Goal: Task Accomplishment & Management: Use online tool/utility

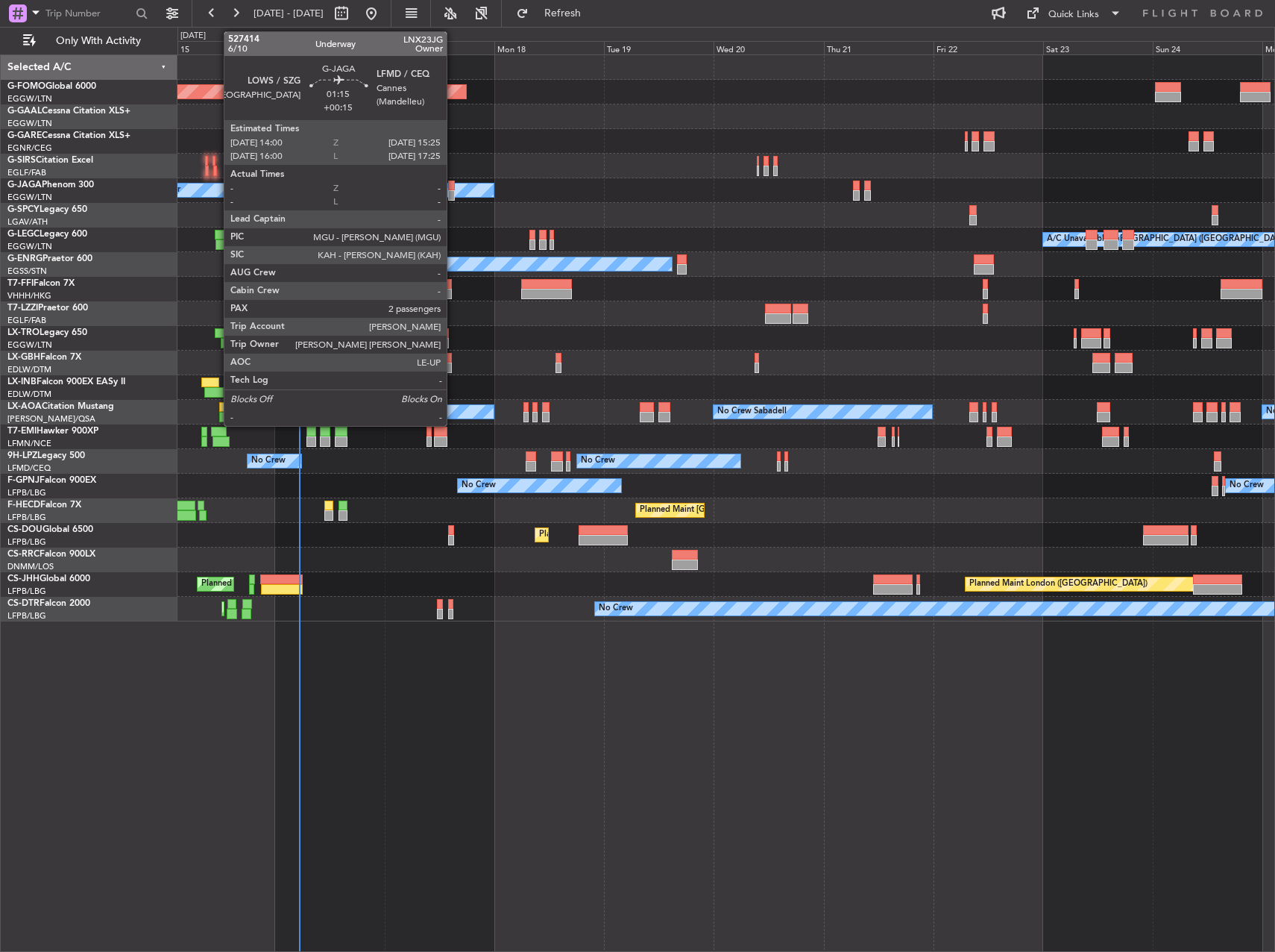
click at [454, 187] on div at bounding box center [452, 186] width 7 height 10
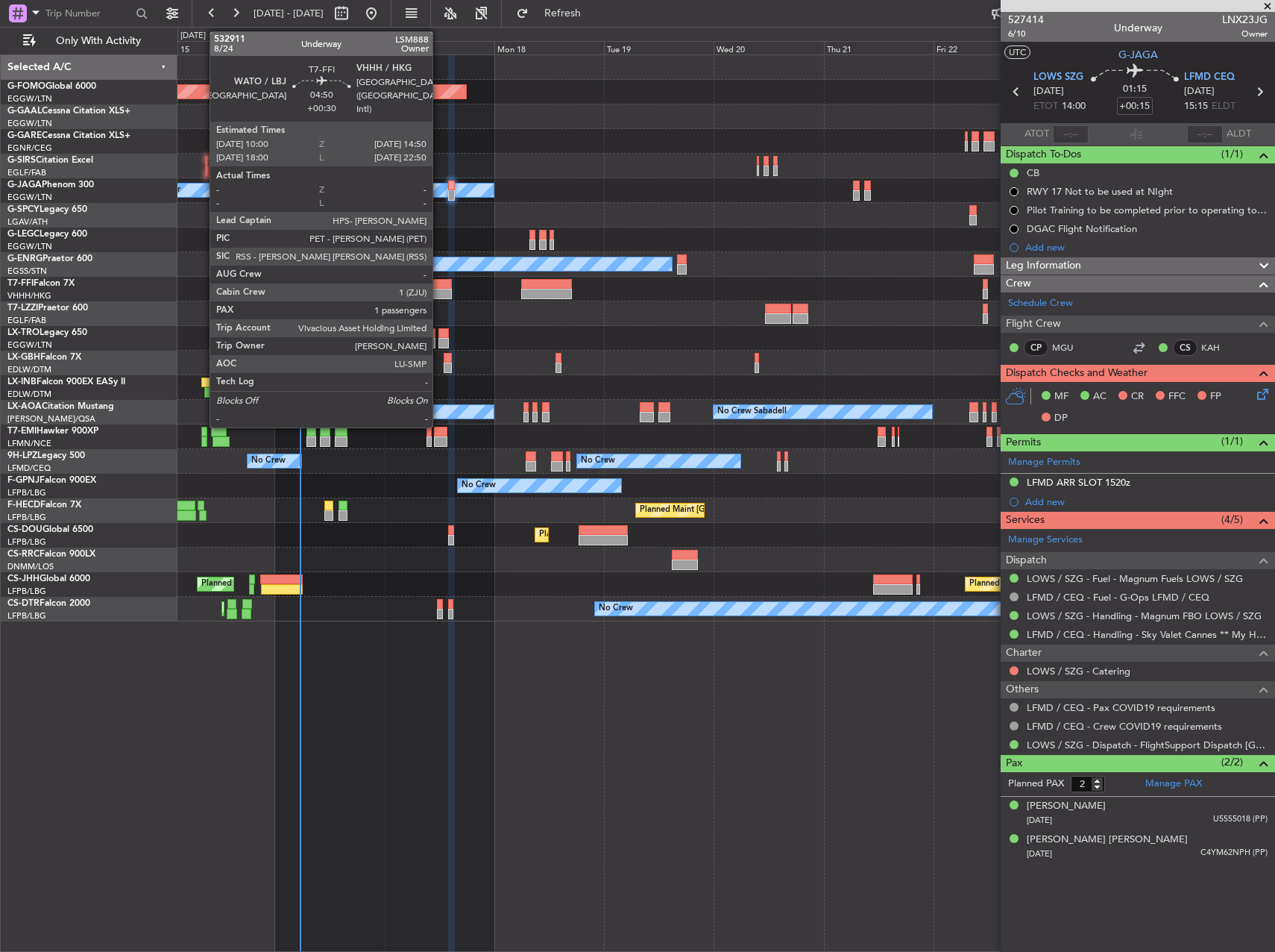
click at [439, 294] on div at bounding box center [441, 293] width 22 height 10
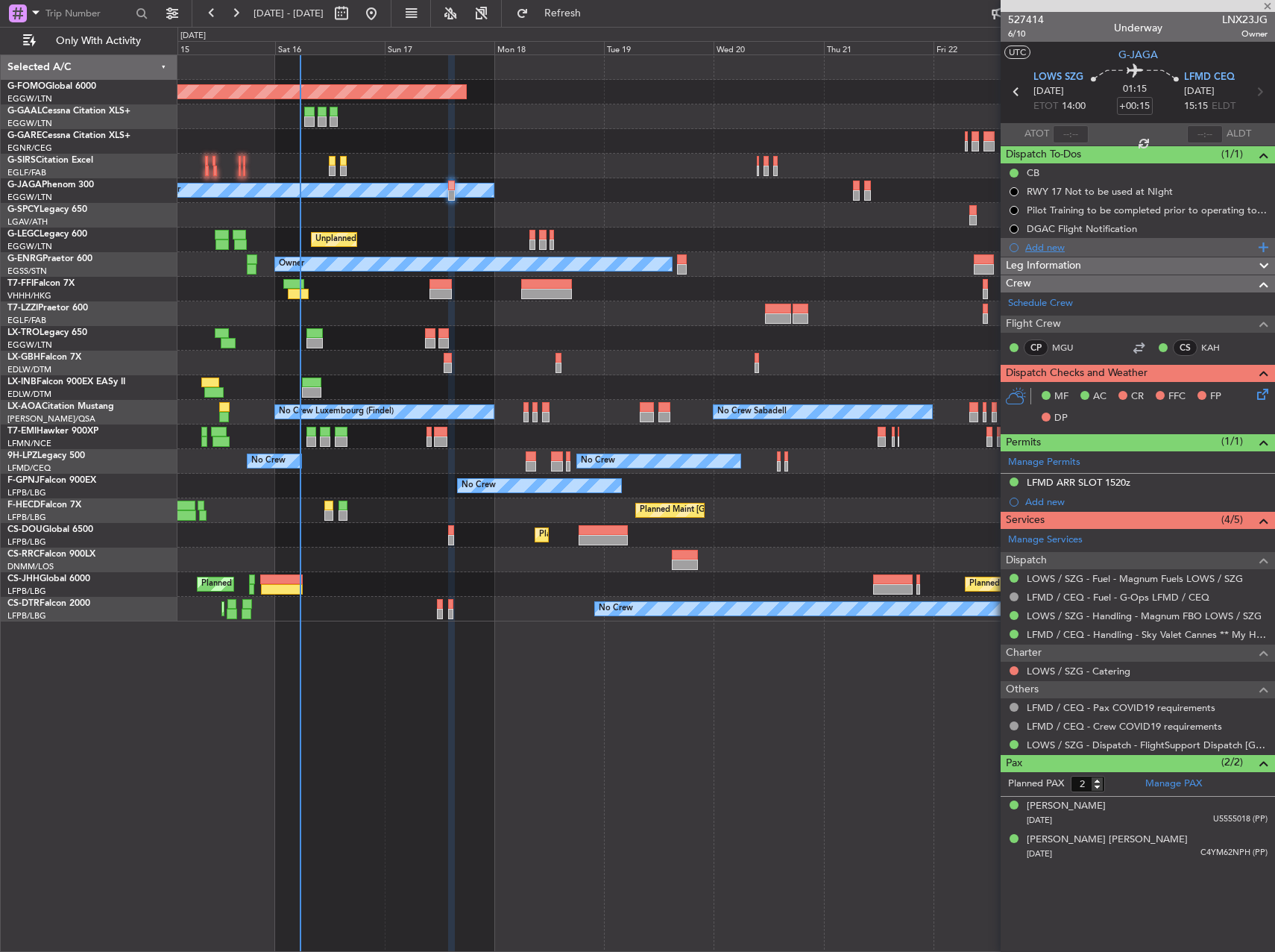
type input "+00:30"
type input "1"
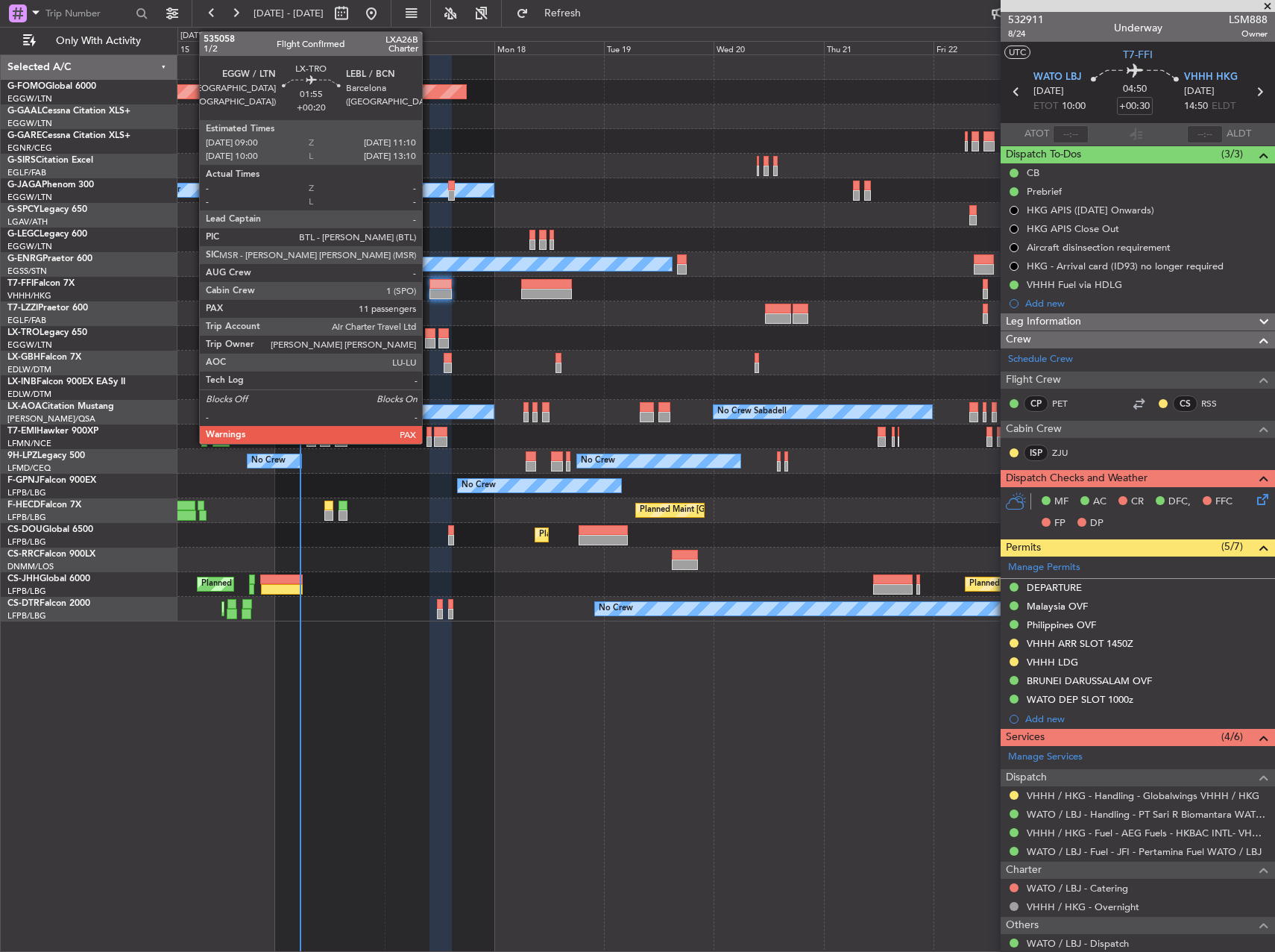
click at [429, 348] on div at bounding box center [430, 343] width 10 height 10
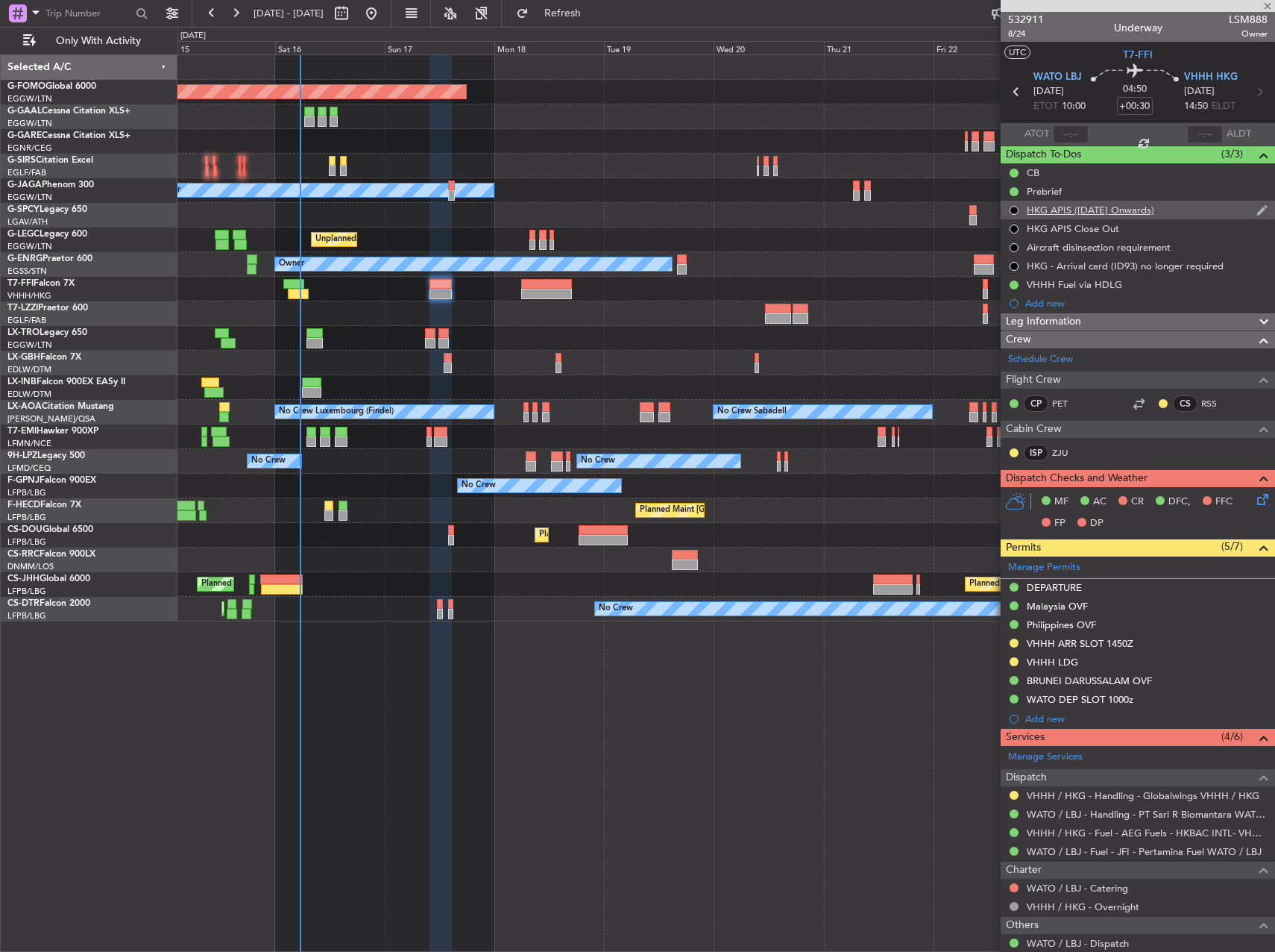
type input "+00:20"
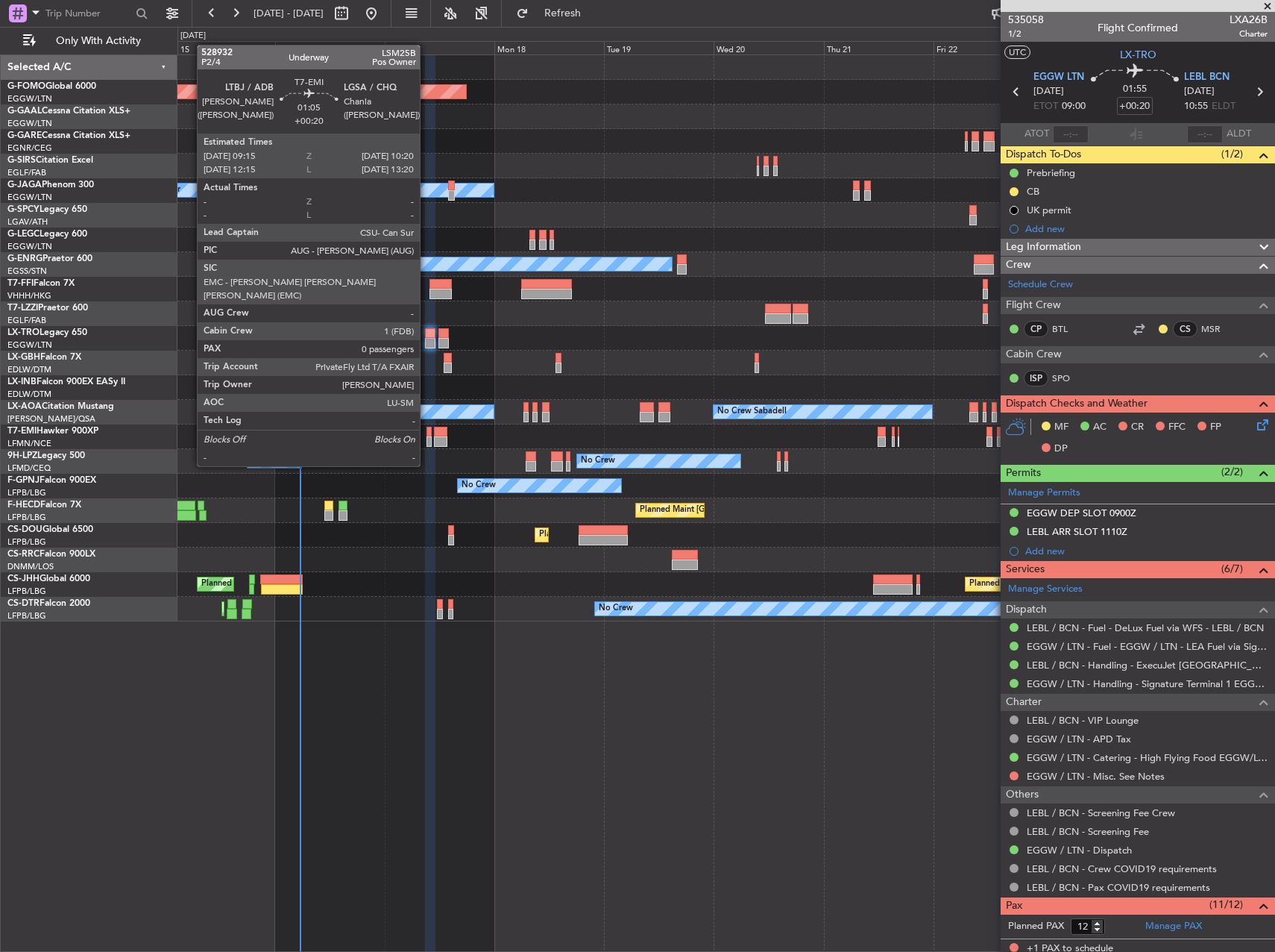
click at [429, 437] on div at bounding box center [429, 442] width 5 height 10
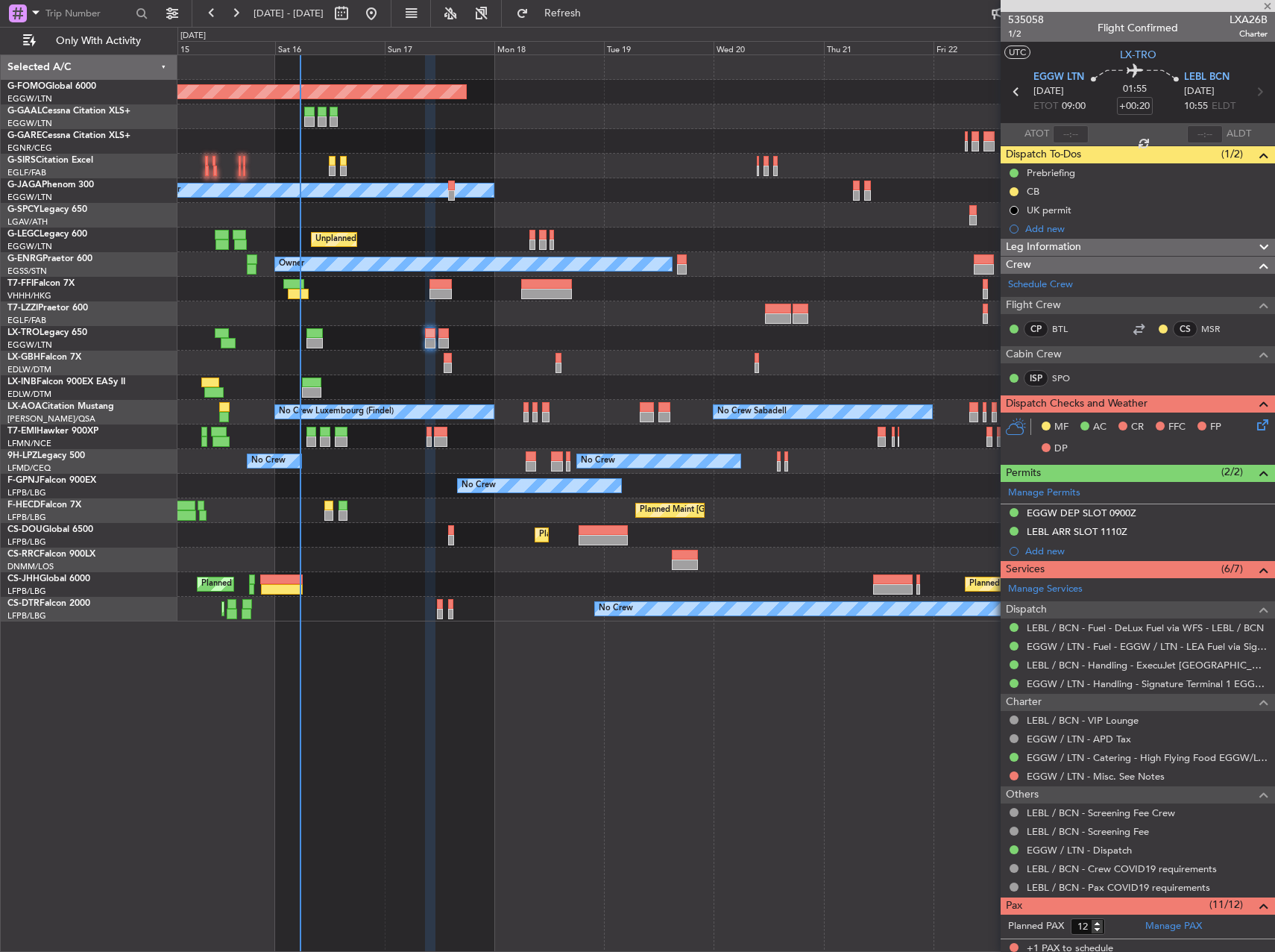
type input "0"
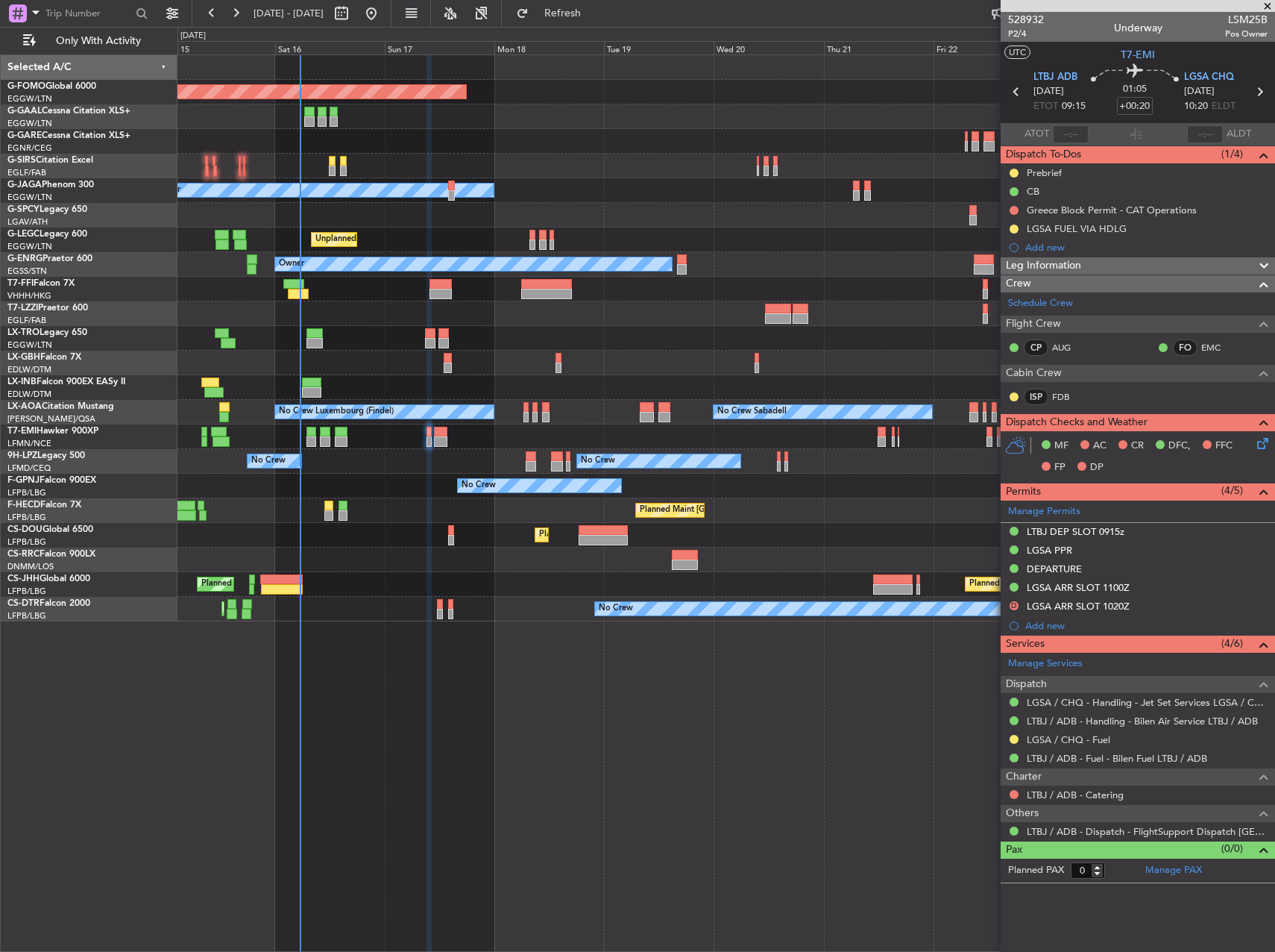
click at [1061, 264] on span "Leg Information" at bounding box center [1044, 266] width 75 height 17
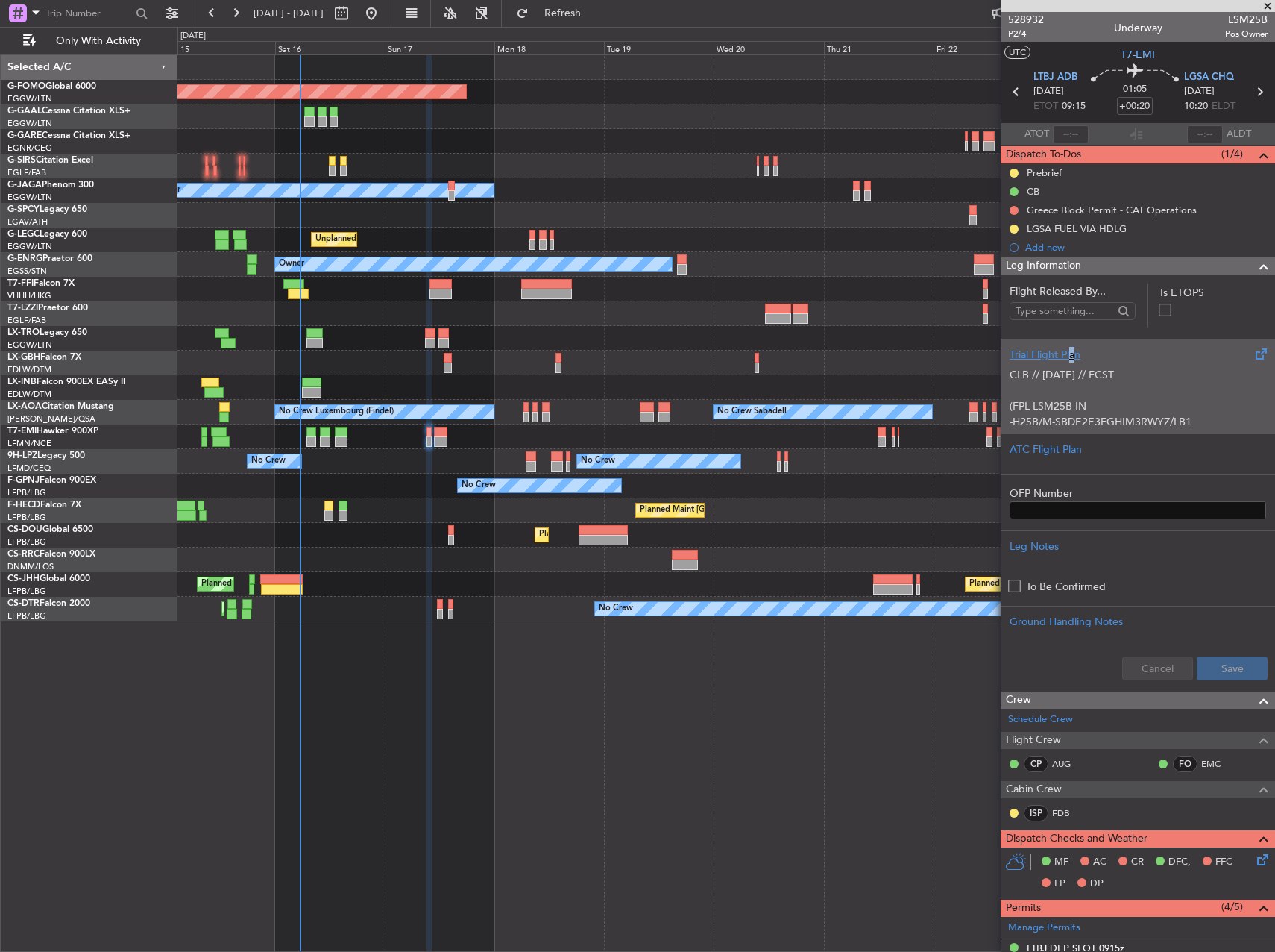
click at [1074, 354] on div "Trial Flight Plan" at bounding box center [1138, 355] width 257 height 15
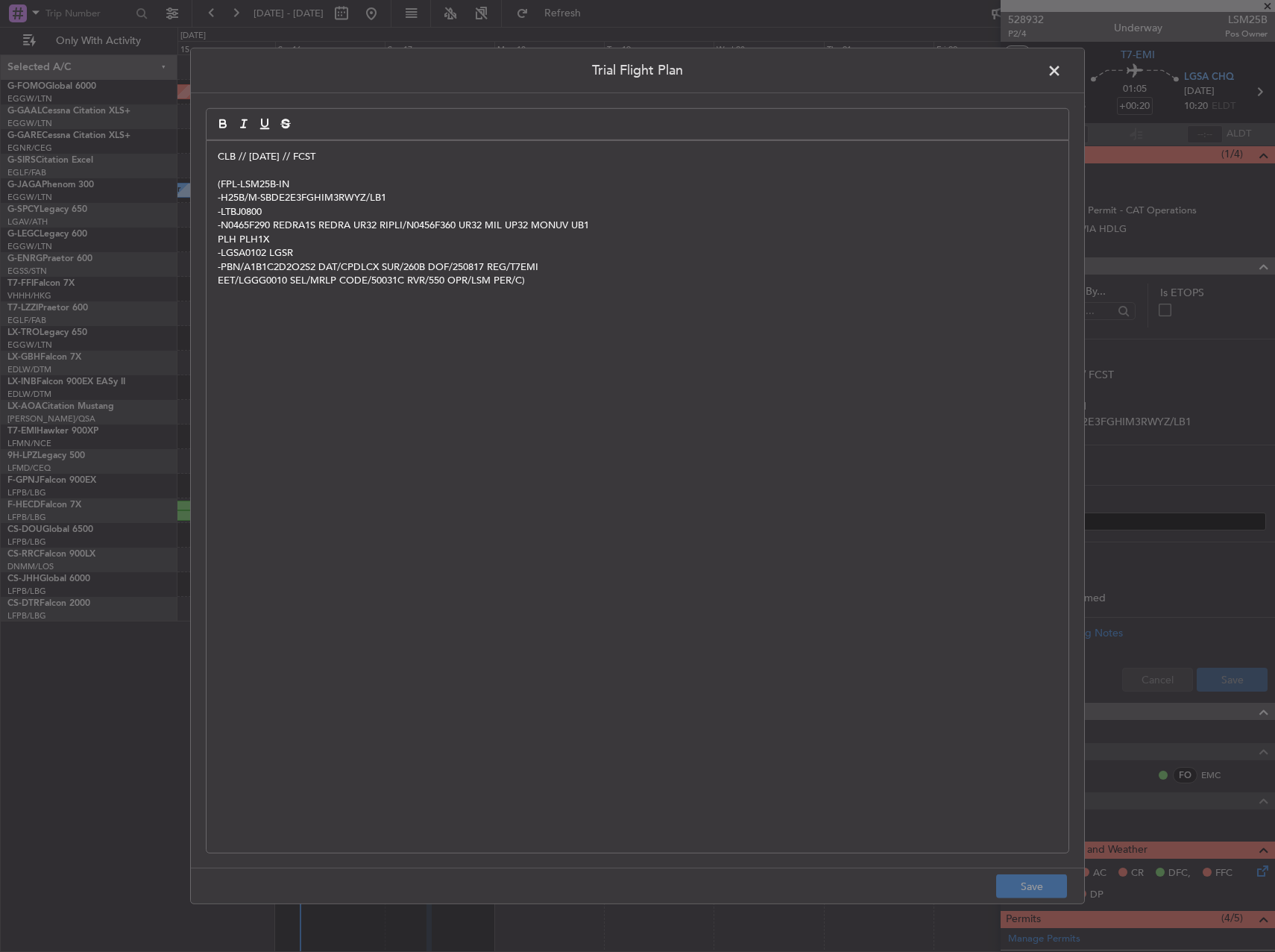
click at [217, 158] on p "CLB // [DATE] // FCST" at bounding box center [637, 157] width 840 height 14
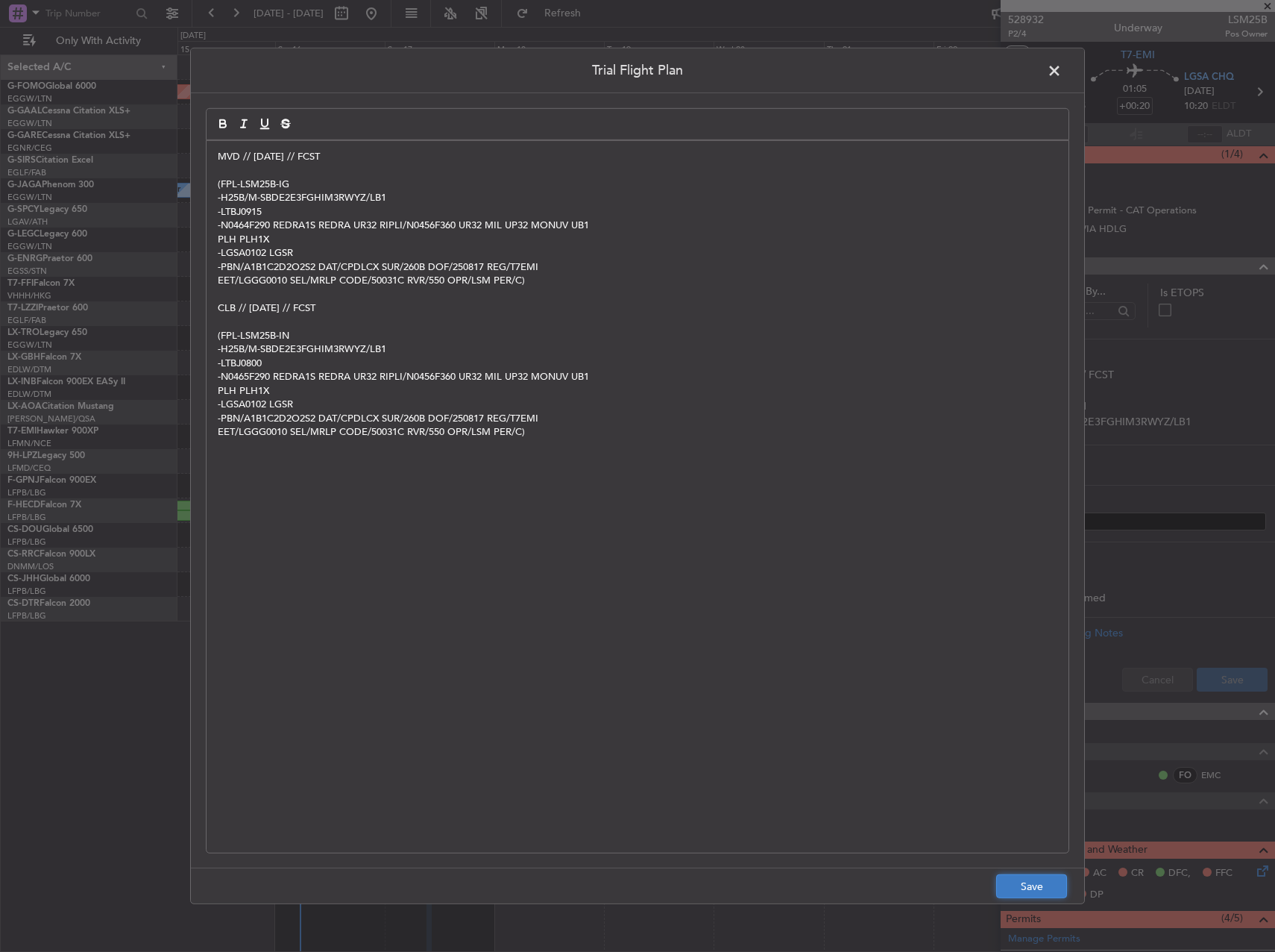
click at [1055, 880] on button "Save" at bounding box center [1031, 886] width 71 height 24
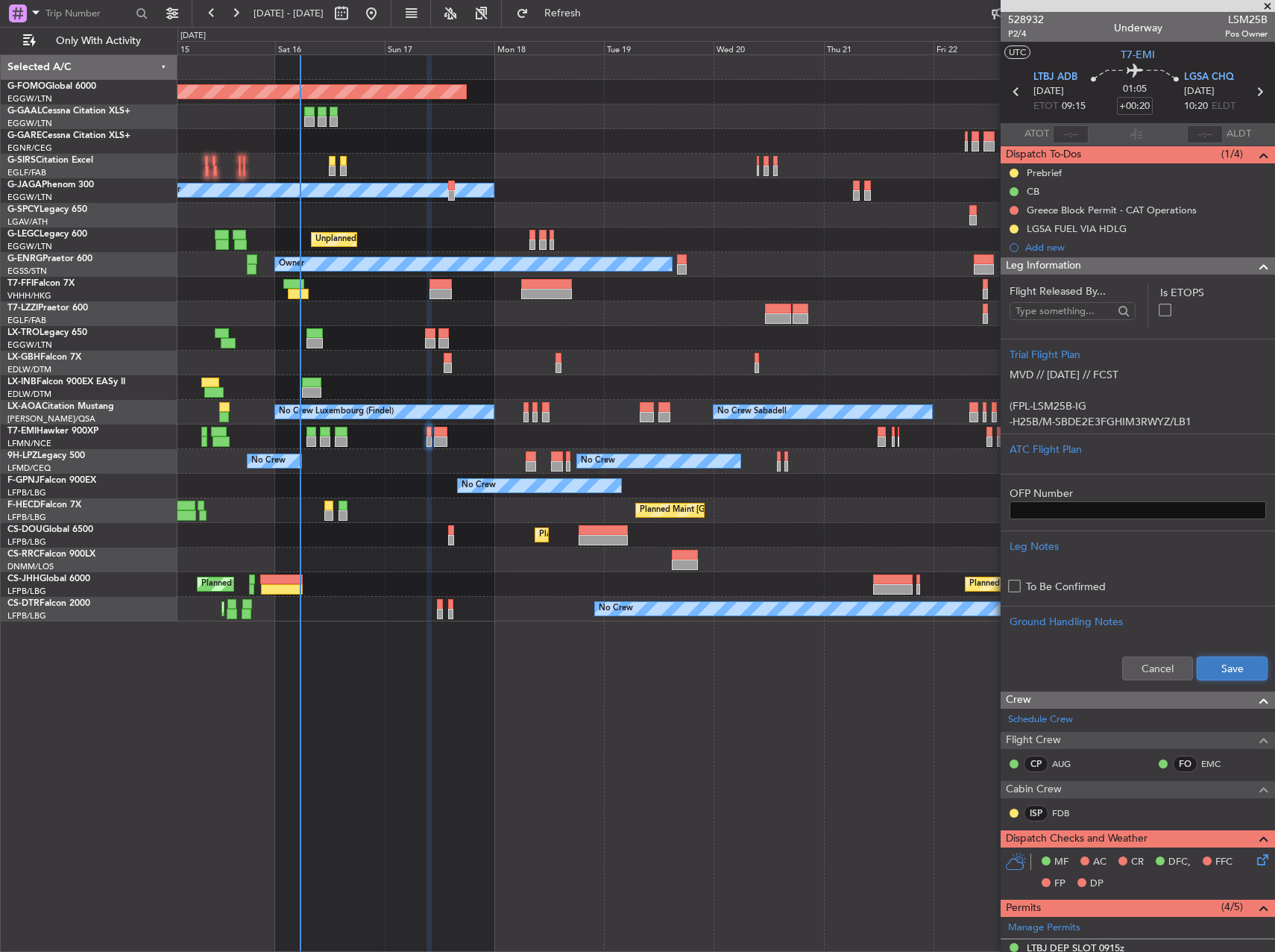
click at [1207, 668] on button "Save" at bounding box center [1232, 669] width 71 height 24
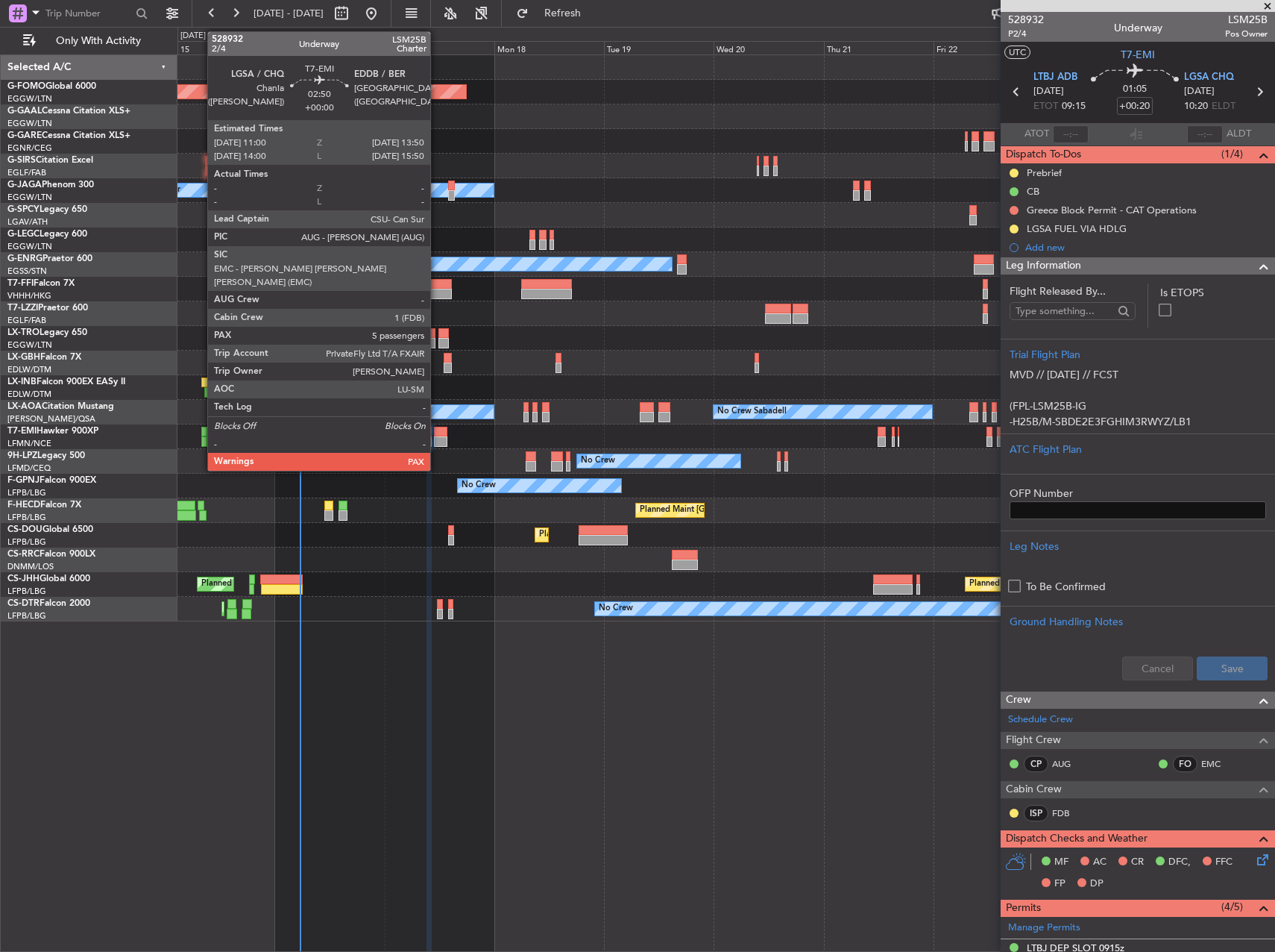
click at [437, 432] on div at bounding box center [441, 432] width 14 height 10
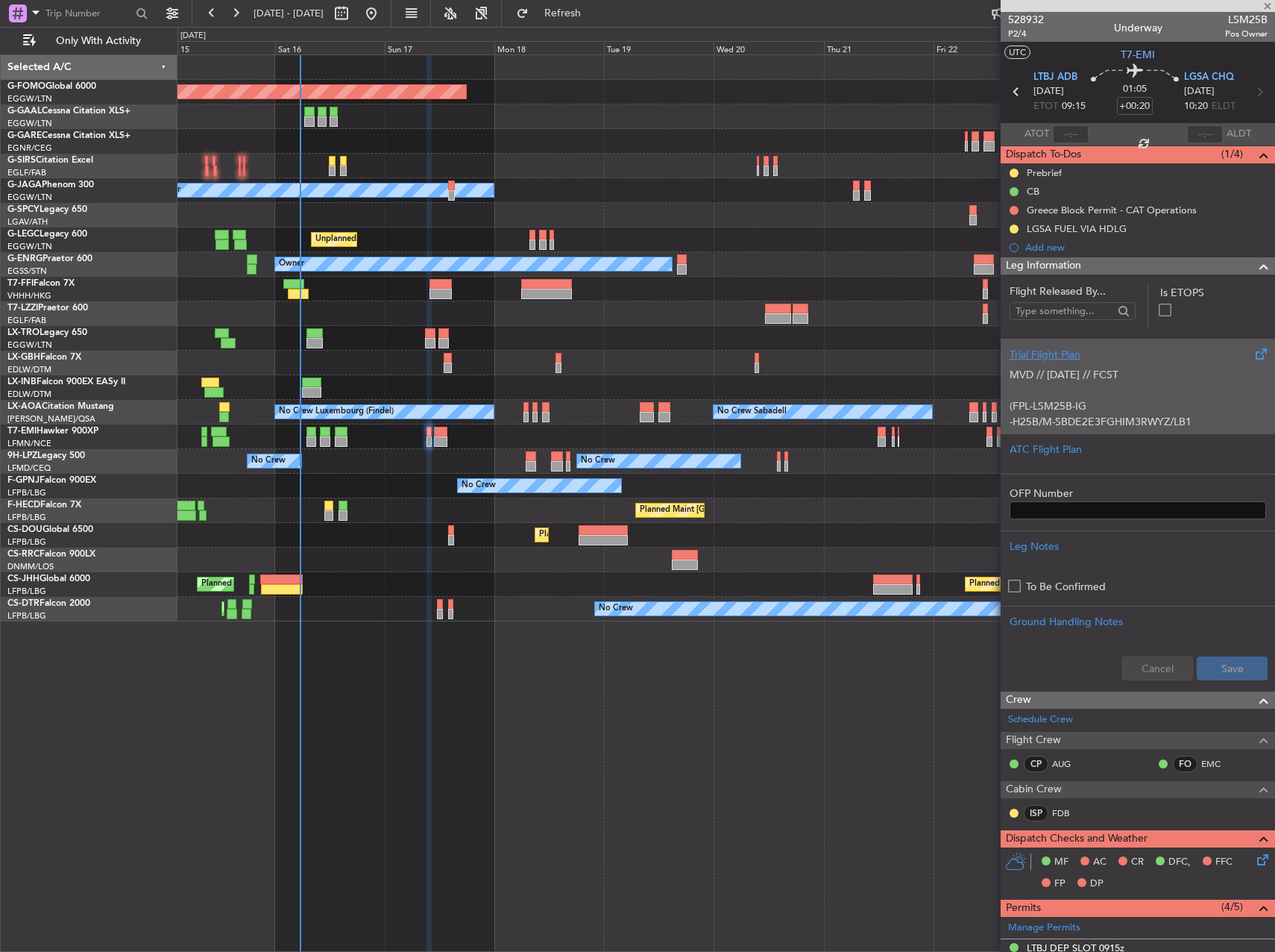
type input "5"
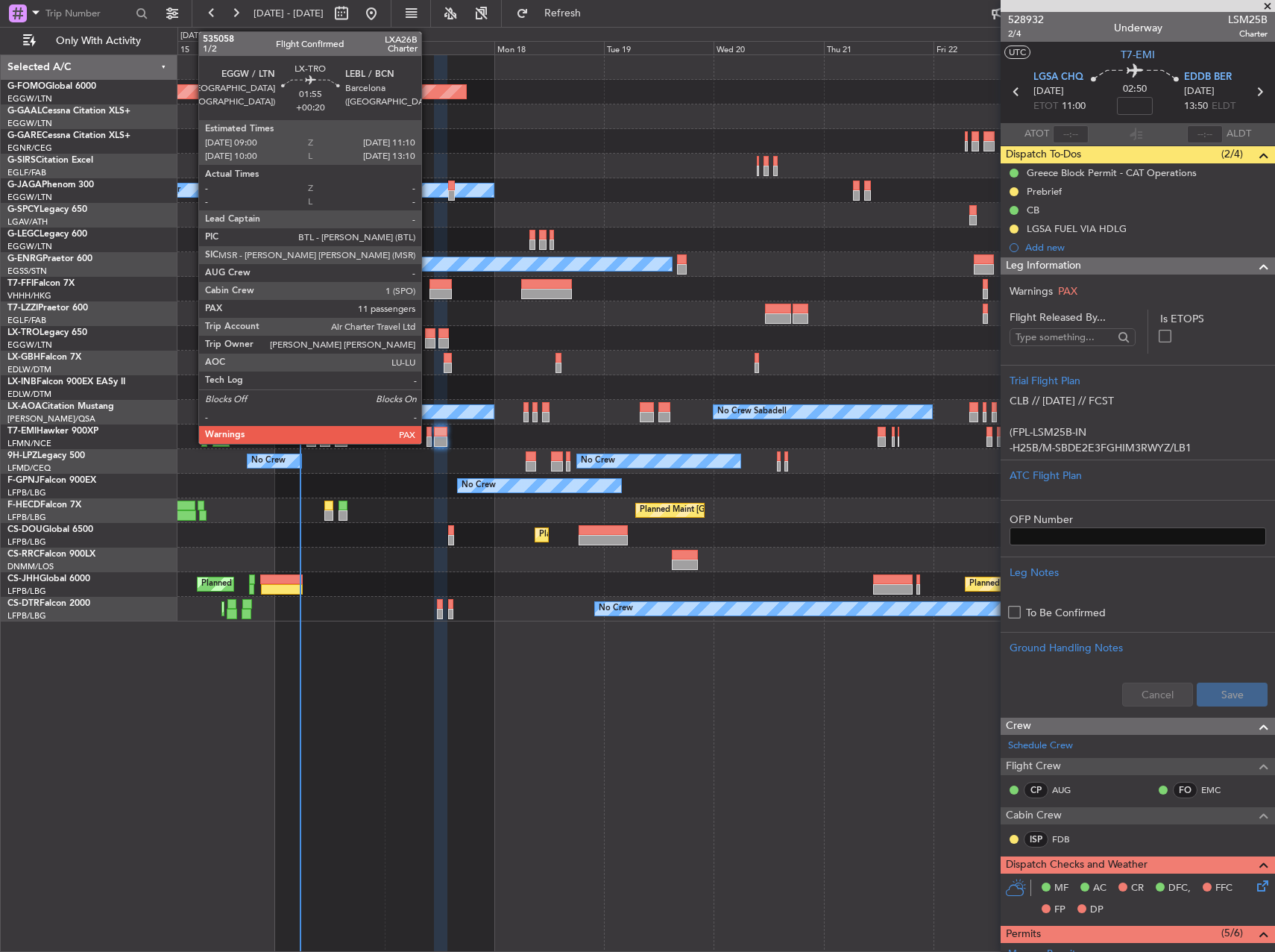
click at [429, 330] on div at bounding box center [430, 334] width 10 height 10
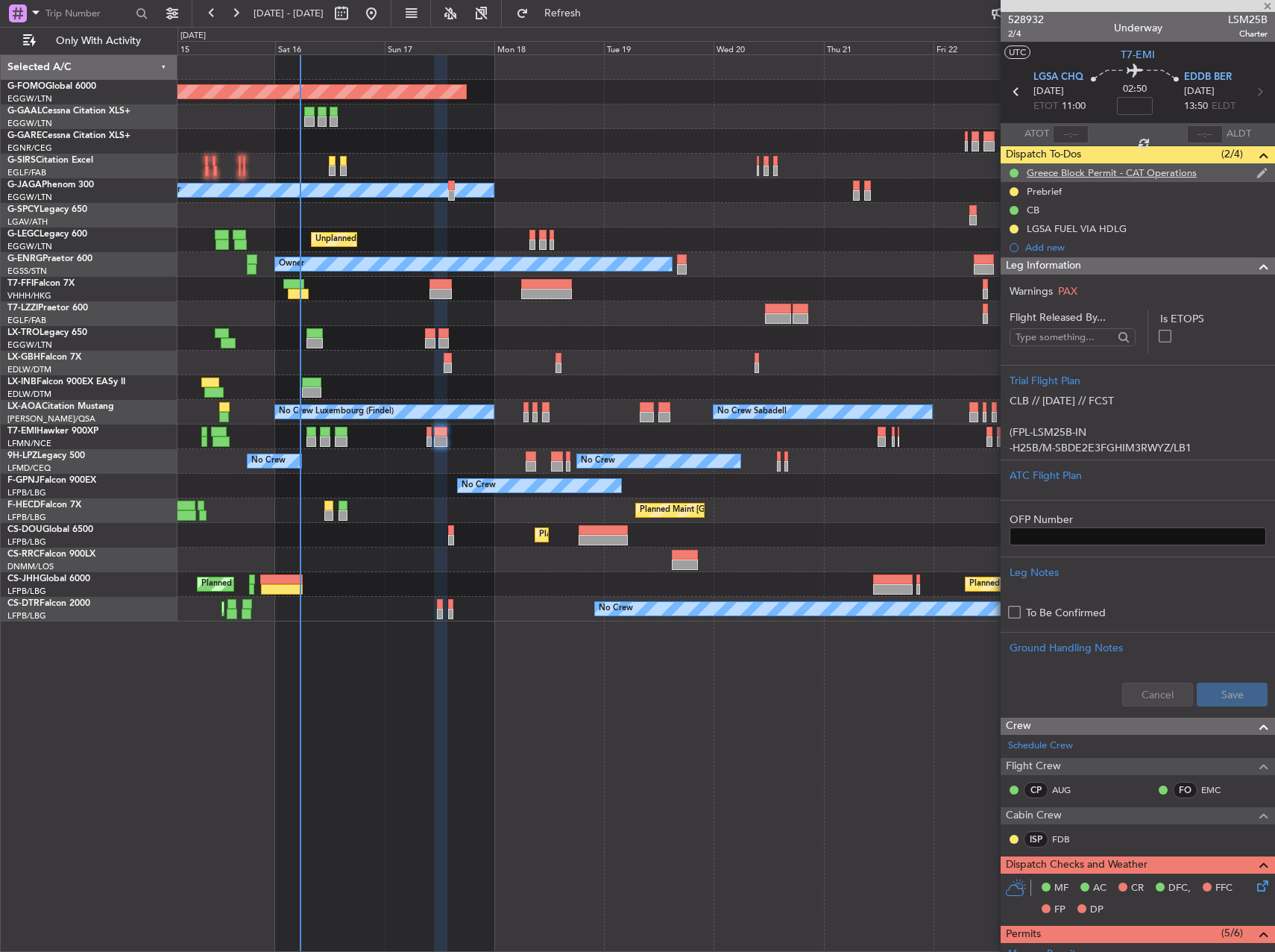
type input "+00:20"
type input "12"
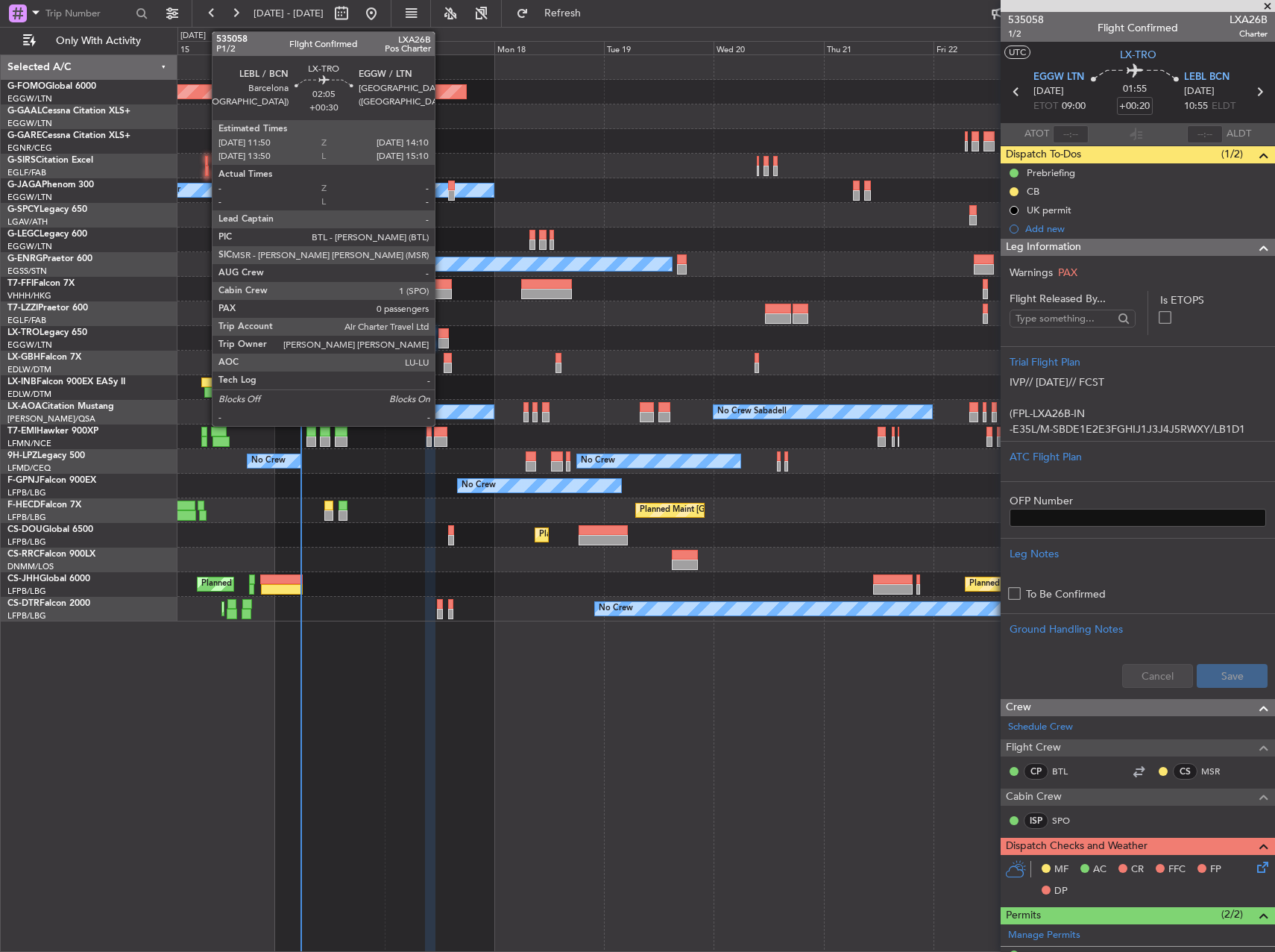
click at [442, 328] on div at bounding box center [443, 334] width 11 height 10
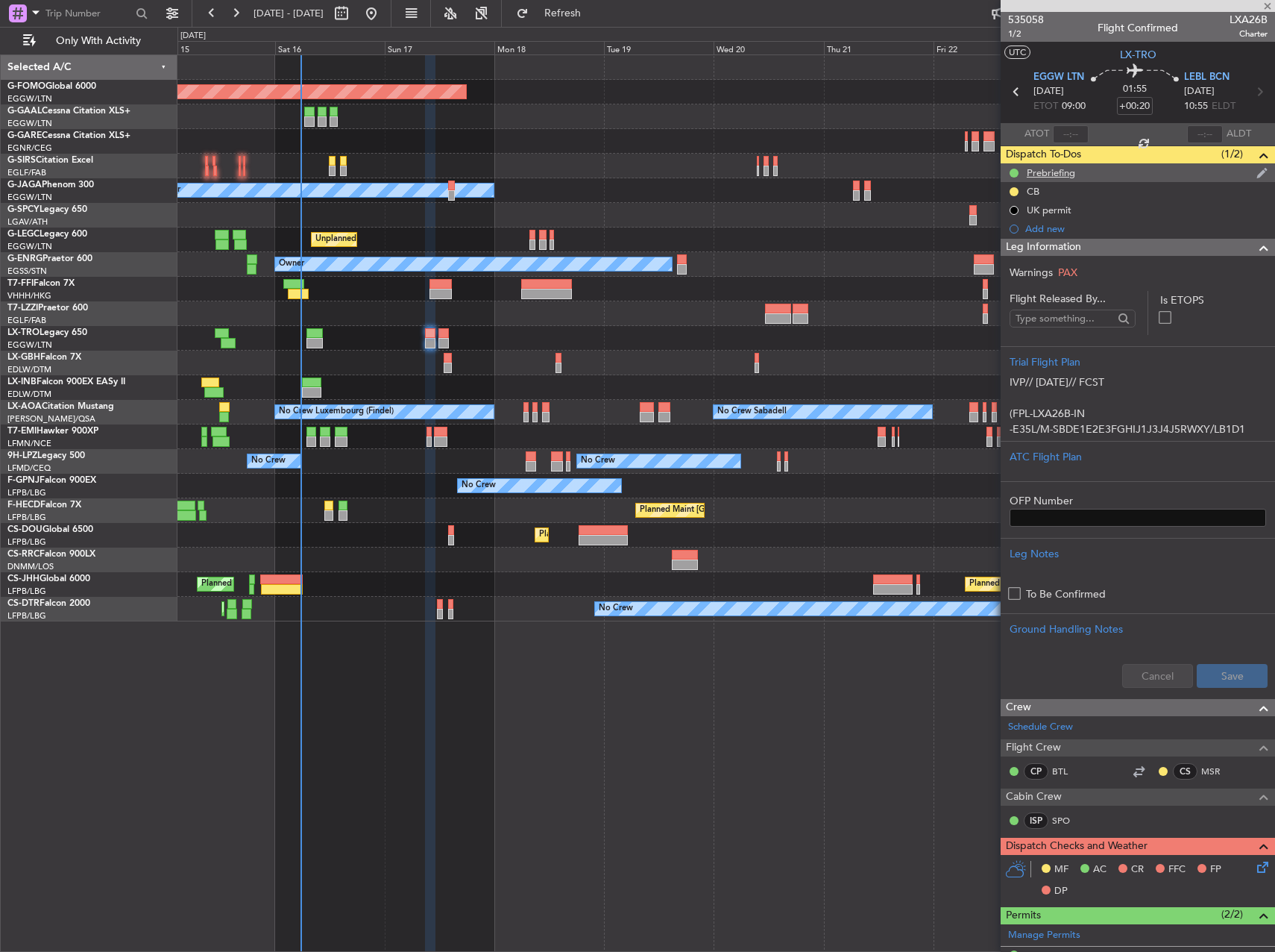
type input "+00:30"
type input "0"
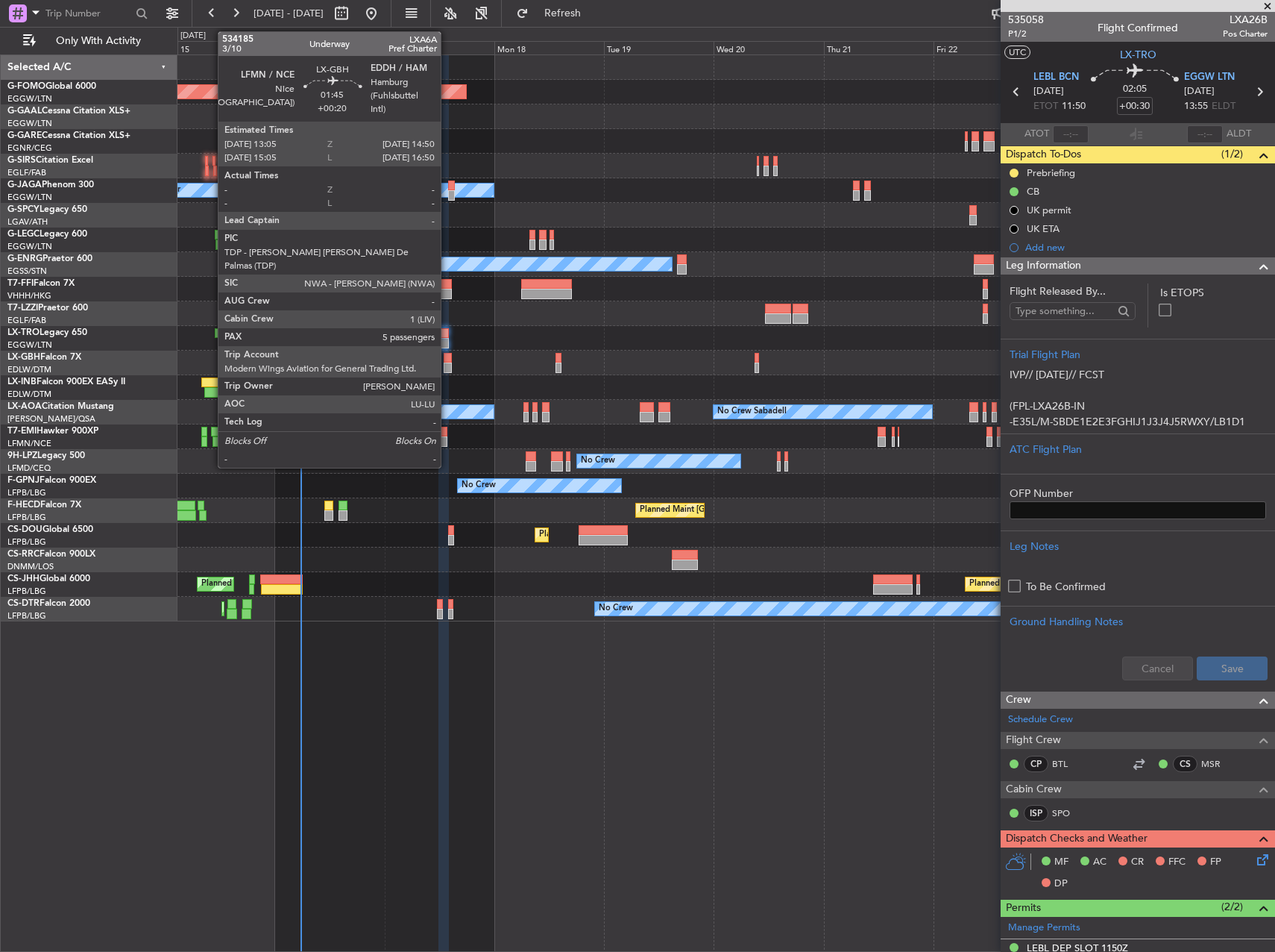
click at [448, 357] on div at bounding box center [448, 358] width 9 height 10
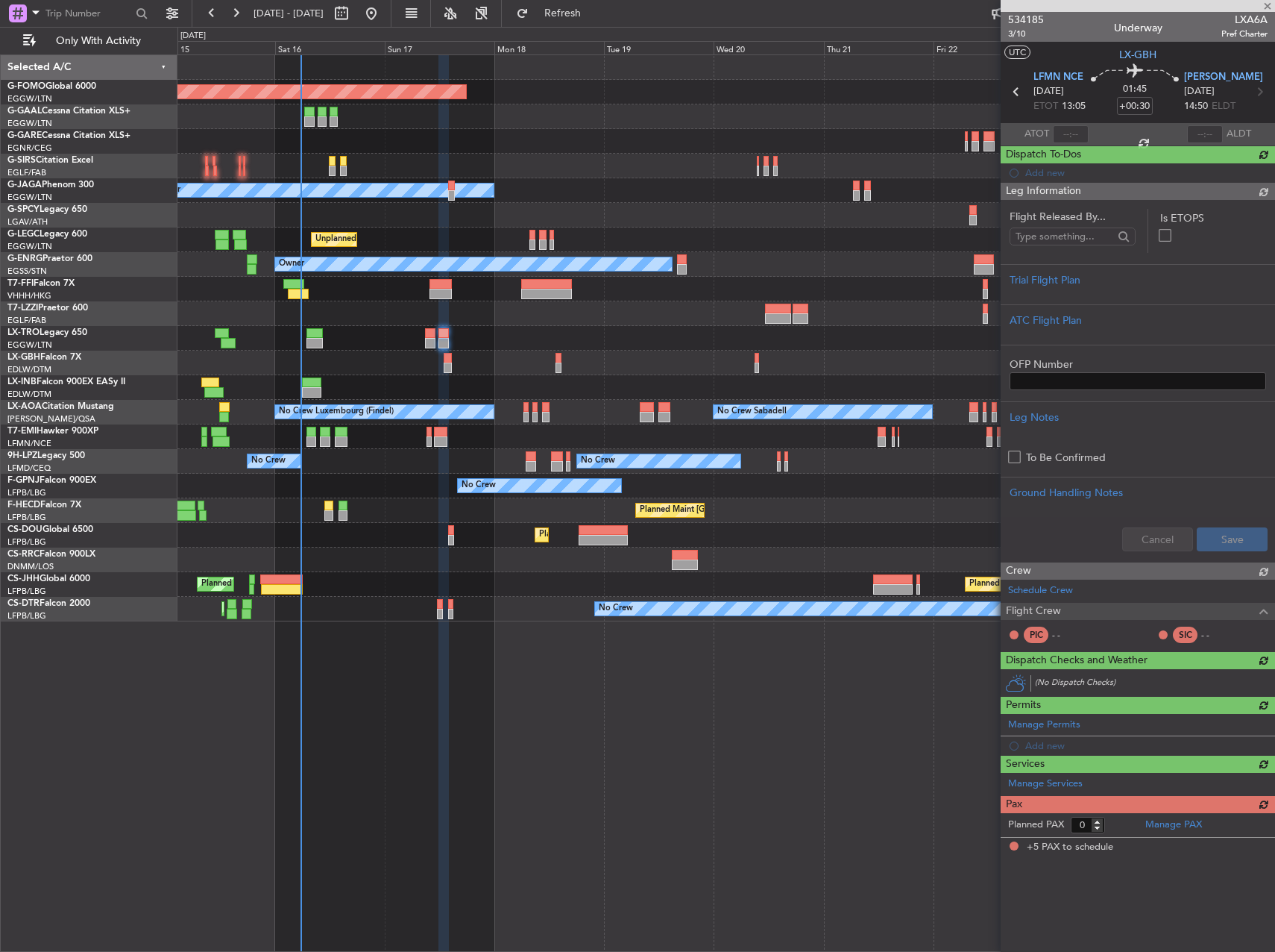
type input "+00:20"
type input "5"
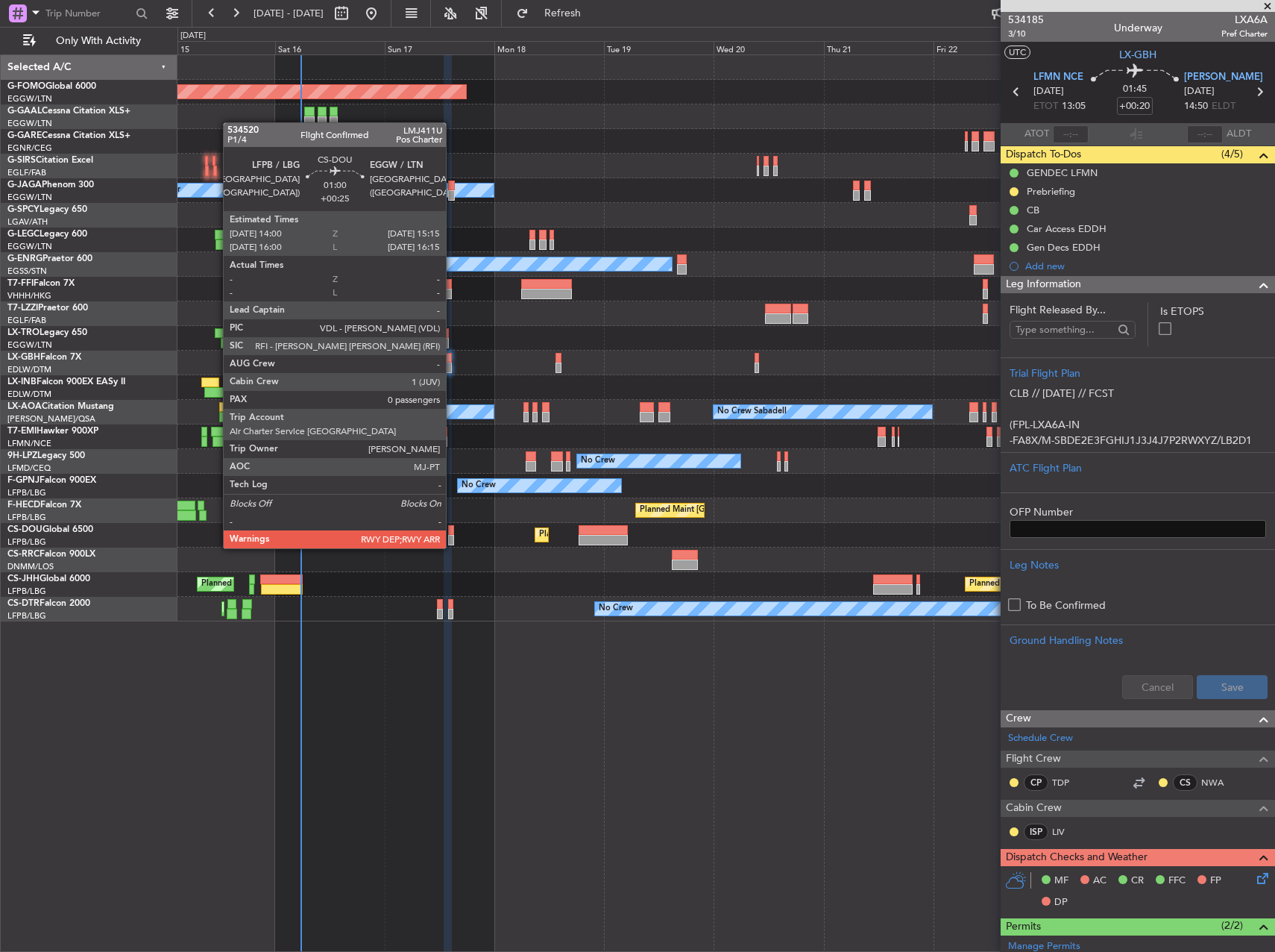
click at [455, 537] on div "Planned Maint [GEOGRAPHIC_DATA] ([GEOGRAPHIC_DATA]) Unplanned Maint [GEOGRAPHIC…" at bounding box center [726, 535] width 1097 height 25
click at [449, 532] on div at bounding box center [451, 531] width 6 height 10
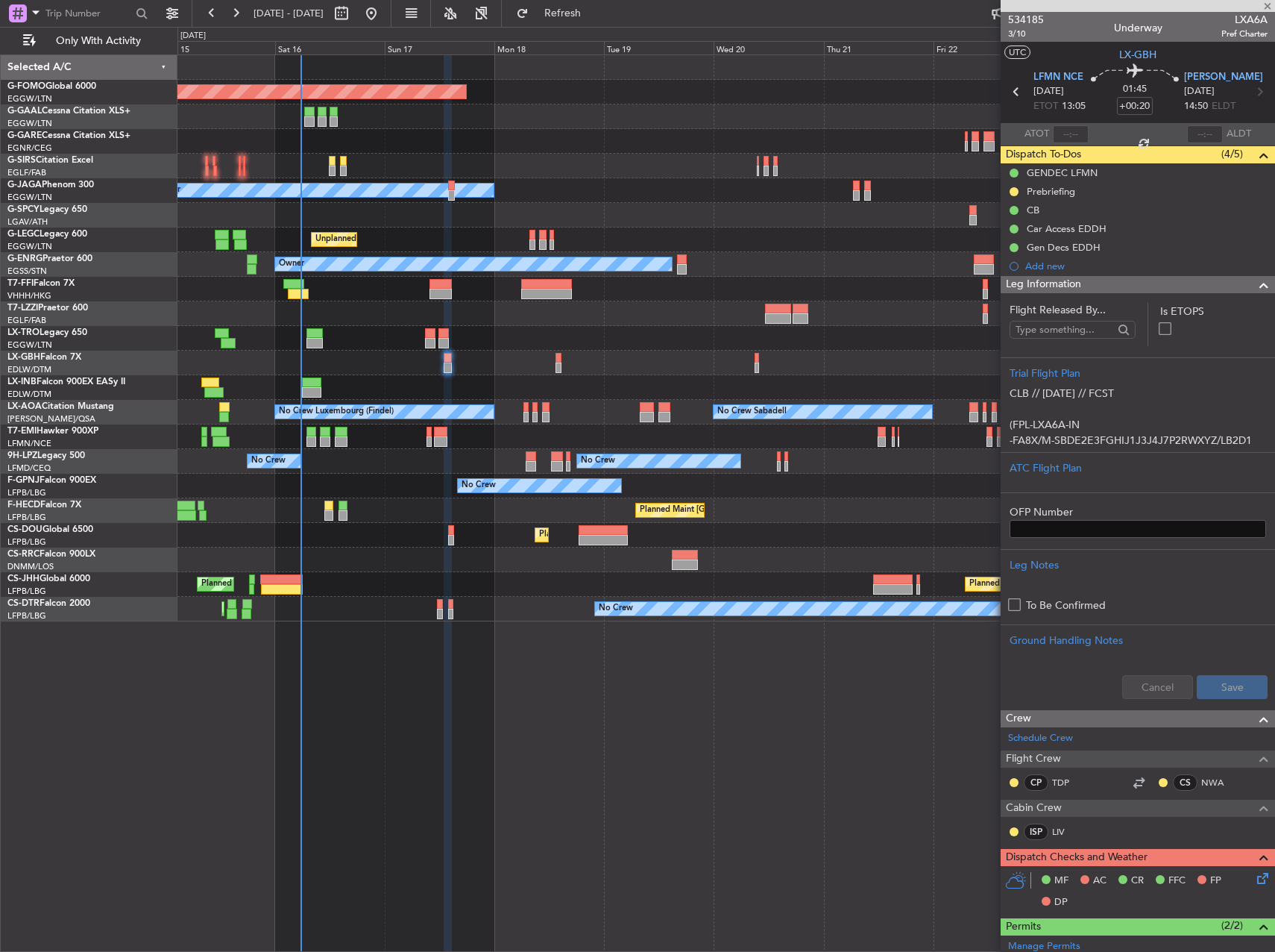
type input "+00:25"
type input "0"
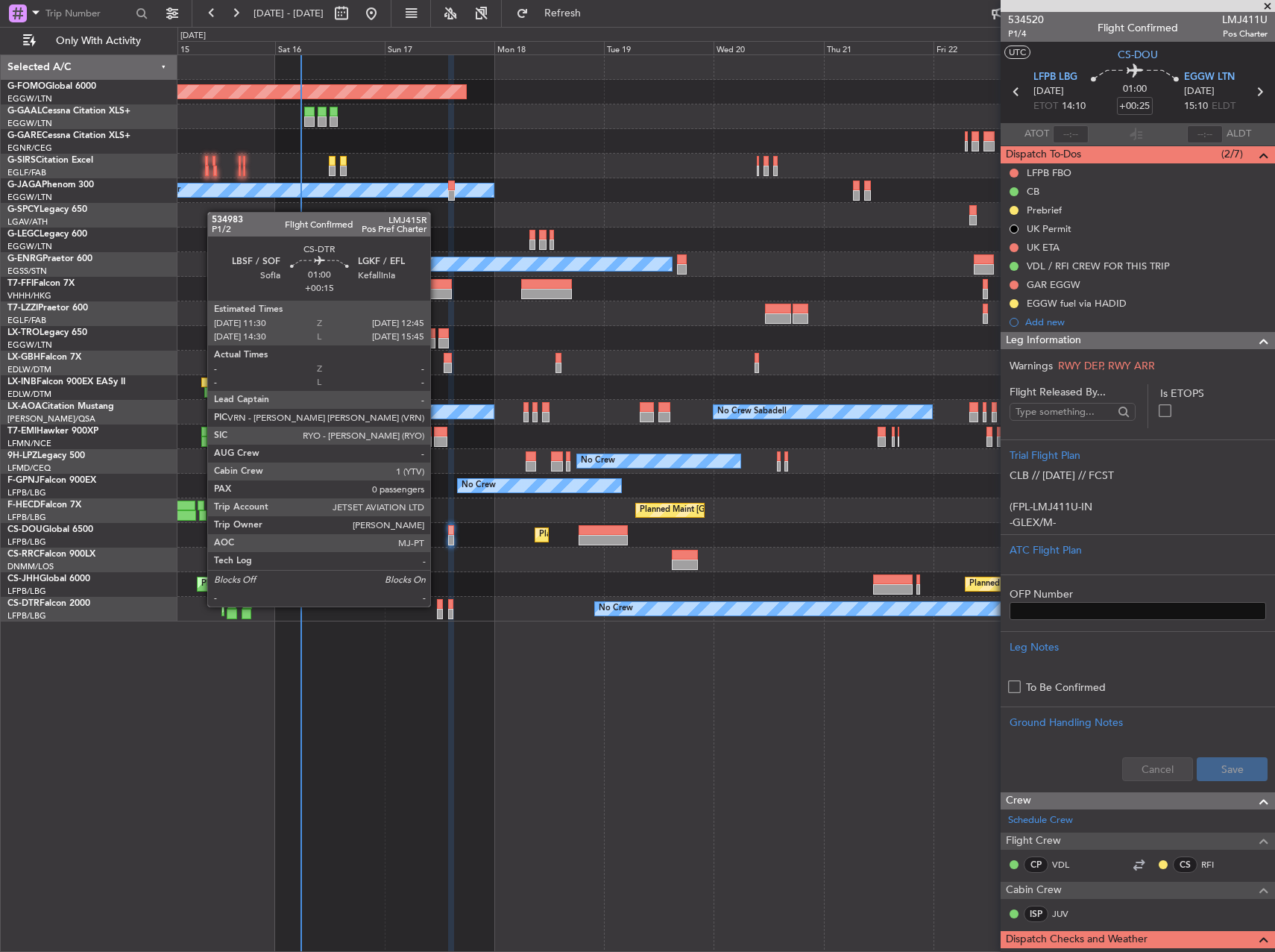
click at [438, 605] on div at bounding box center [439, 604] width 6 height 10
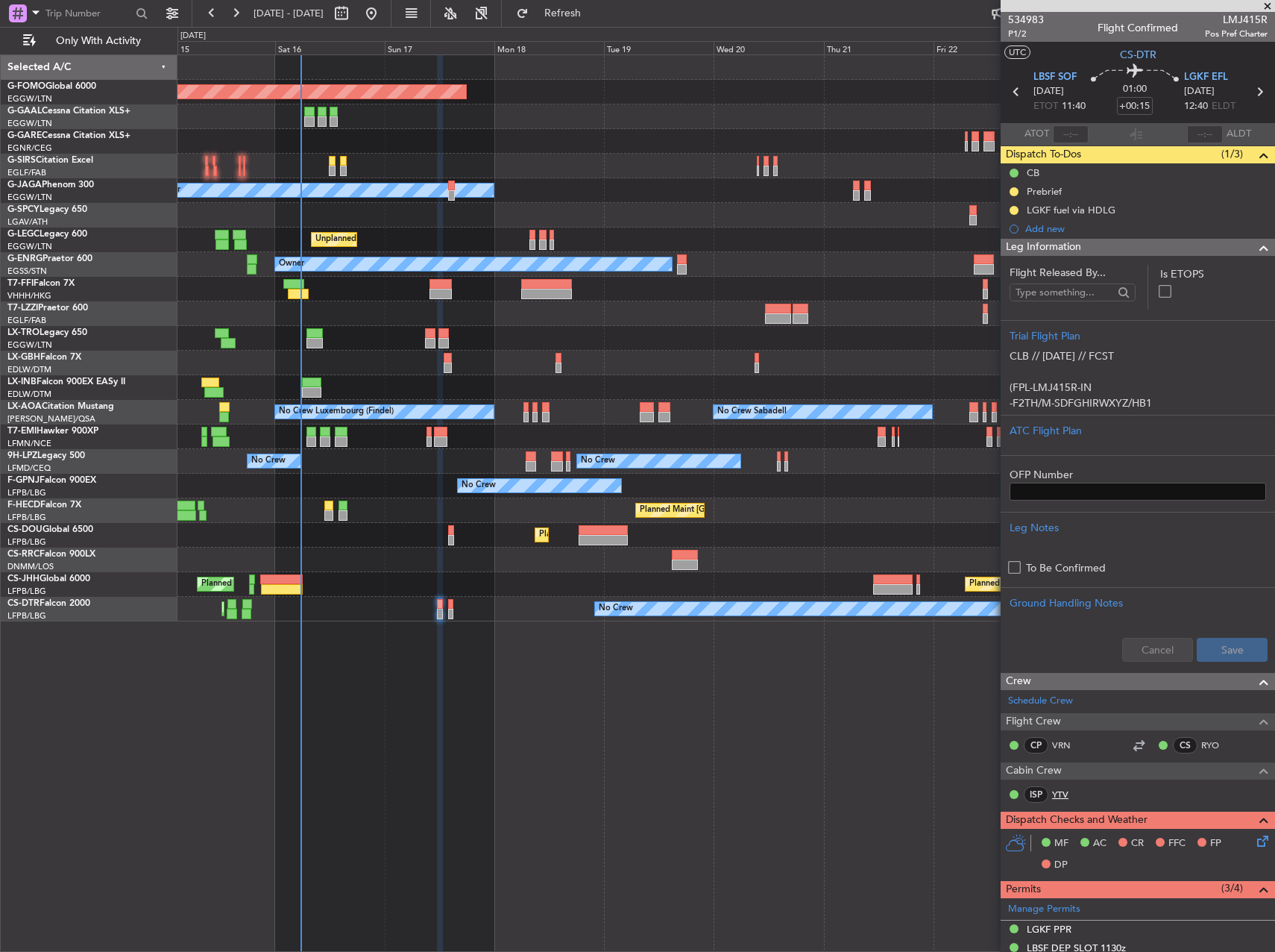
click at [1063, 793] on link "YTV" at bounding box center [1069, 794] width 33 height 14
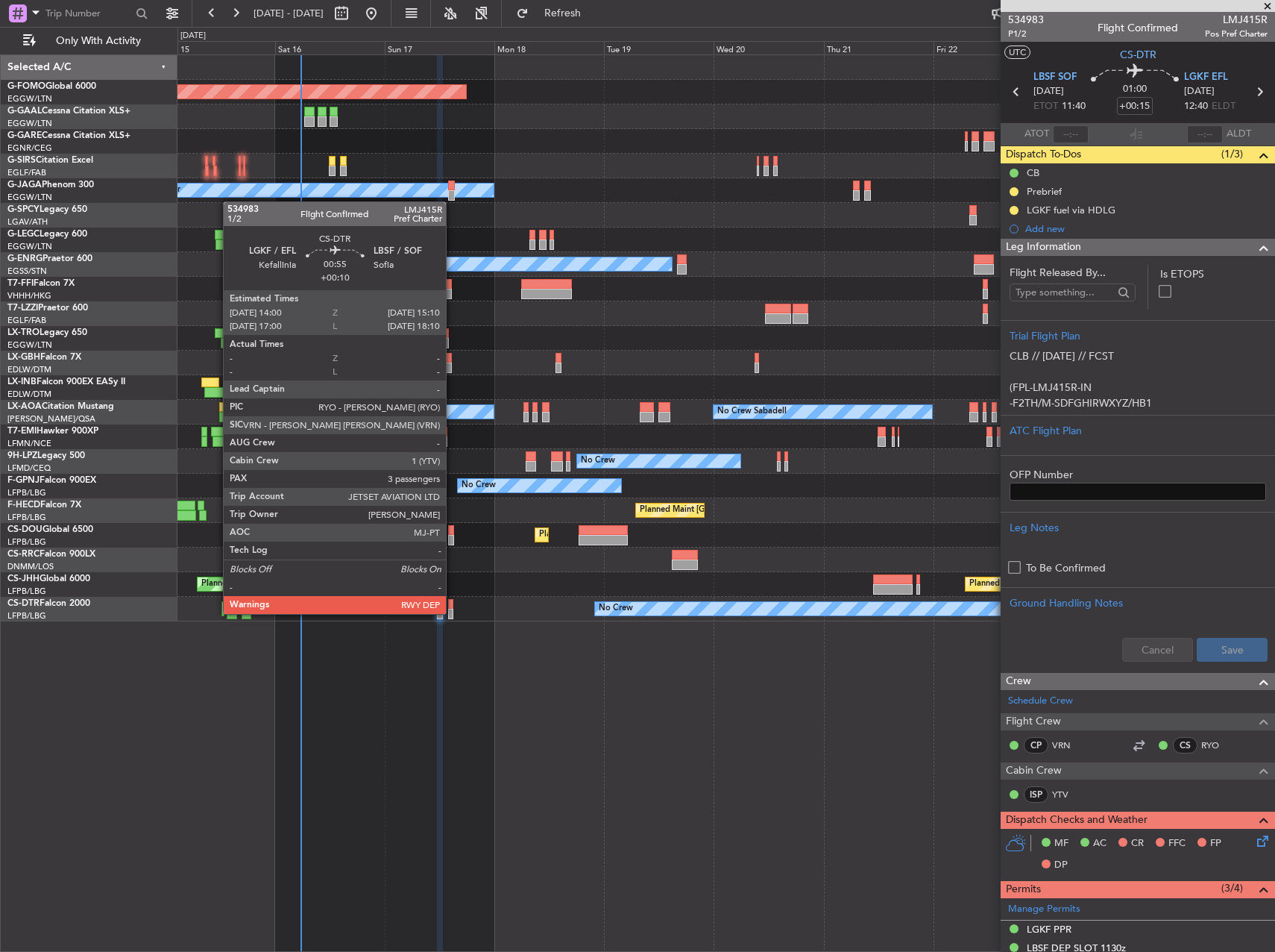
click at [453, 612] on div at bounding box center [451, 614] width 6 height 10
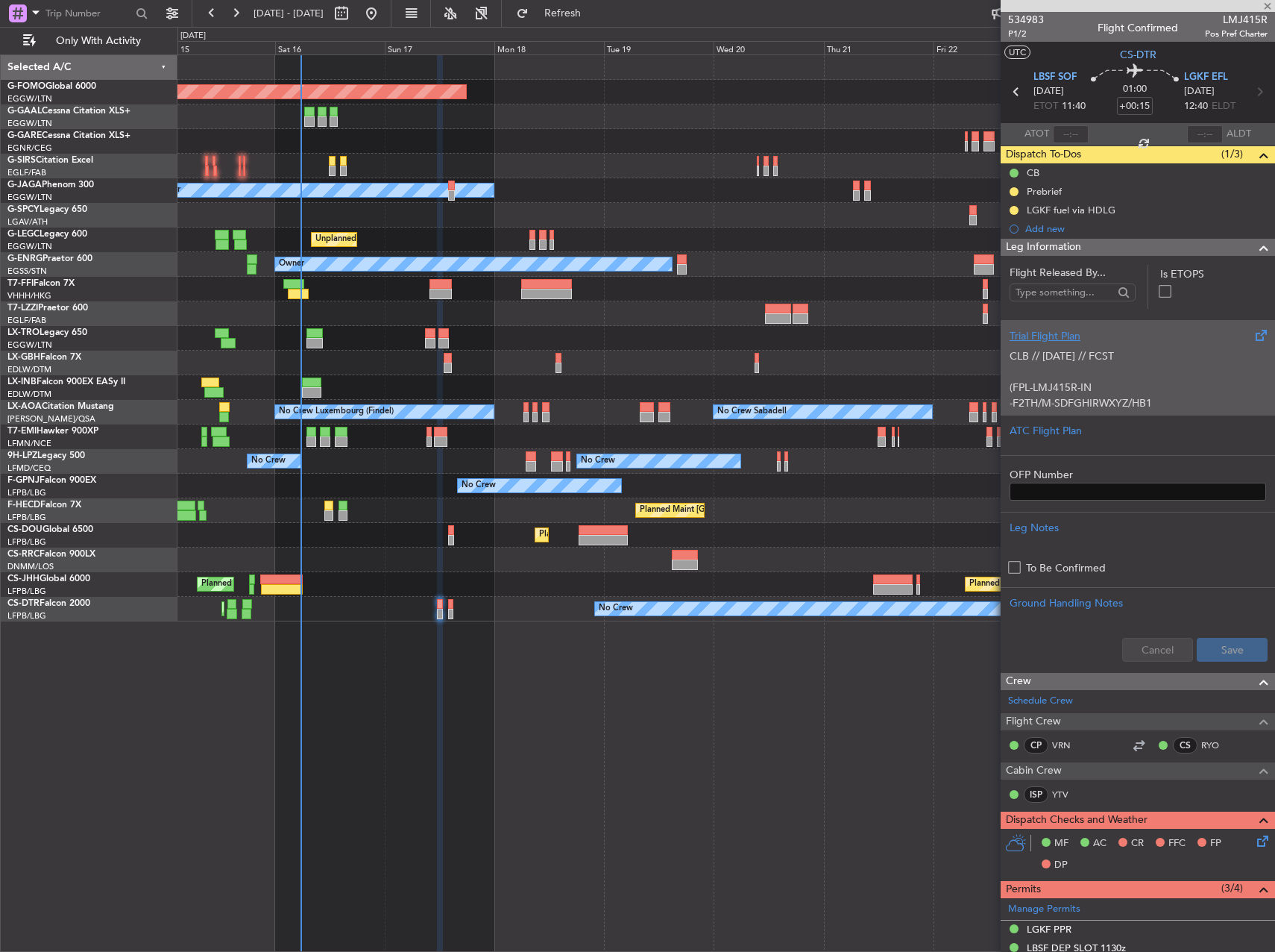
type input "+00:10"
type input "3"
